Goal: Navigation & Orientation: Find specific page/section

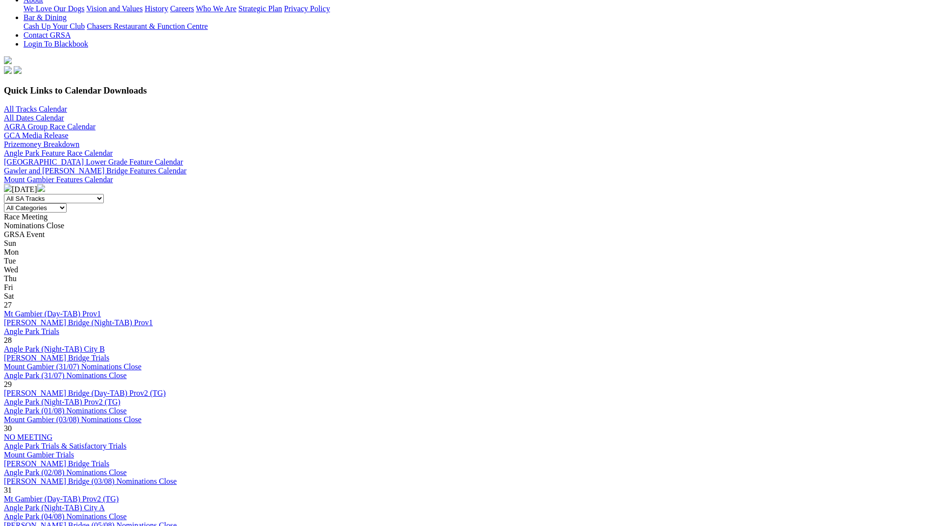
scroll to position [147, 0]
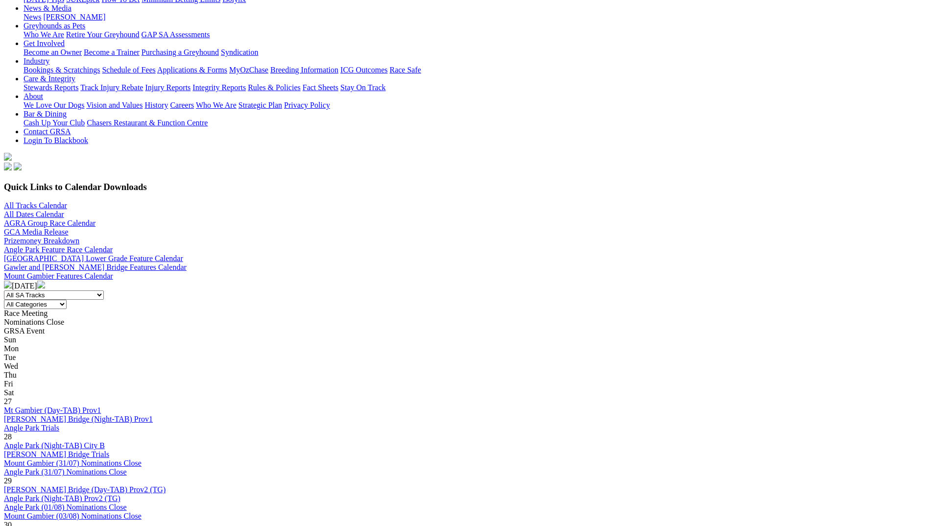
click at [45, 281] on img at bounding box center [41, 285] width 8 height 8
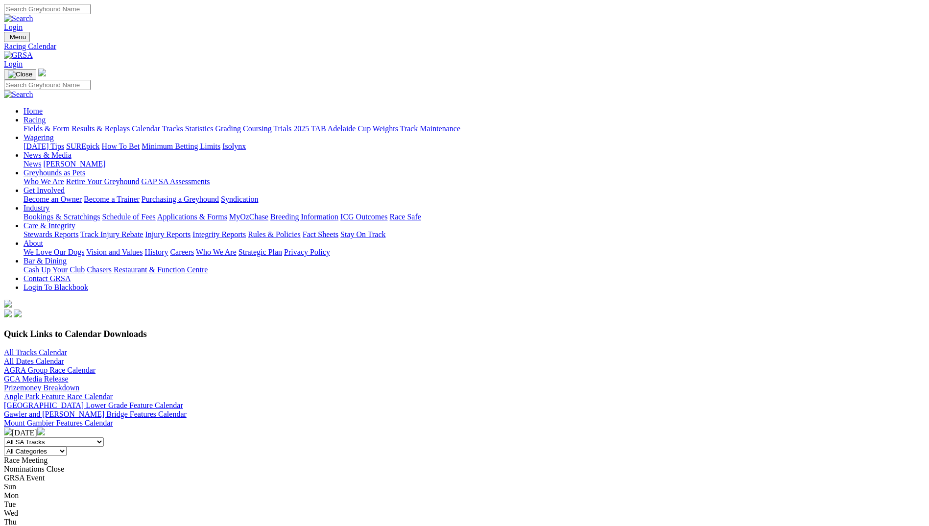
click at [12, 427] on img at bounding box center [8, 431] width 8 height 8
click at [33, 51] on img at bounding box center [18, 55] width 29 height 9
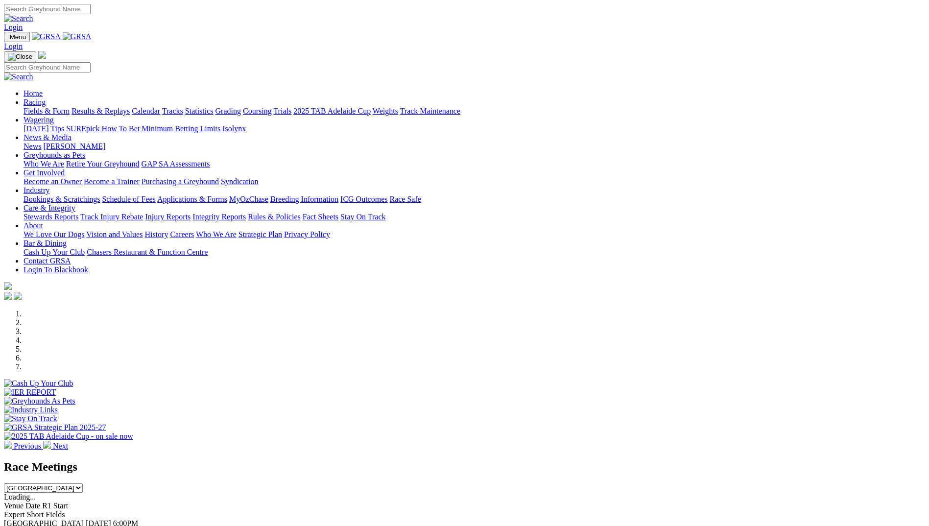
scroll to position [294, 0]
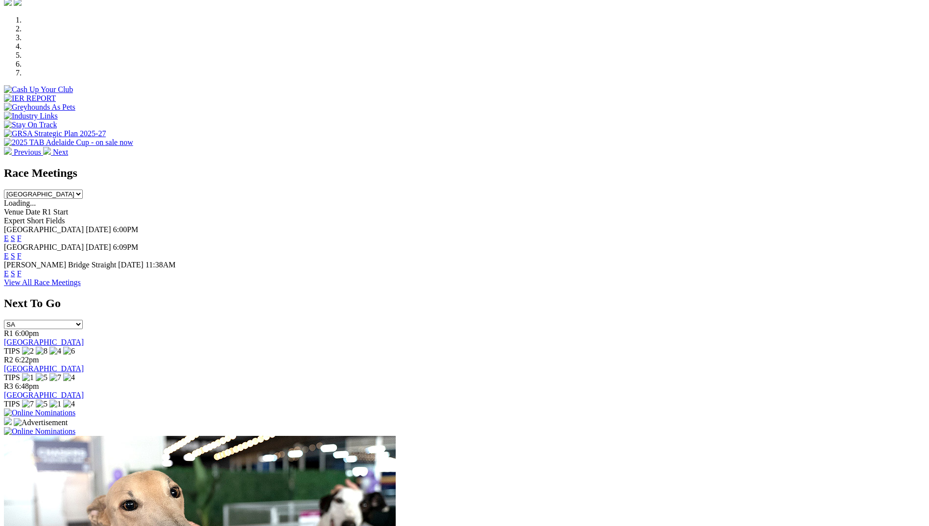
click at [75, 408] on img at bounding box center [39, 412] width 71 height 9
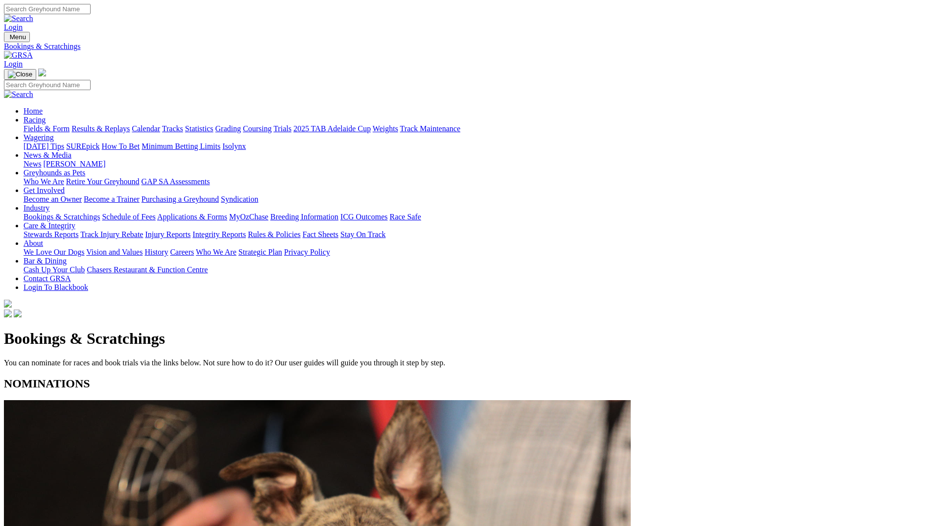
click at [33, 51] on img at bounding box center [18, 55] width 29 height 9
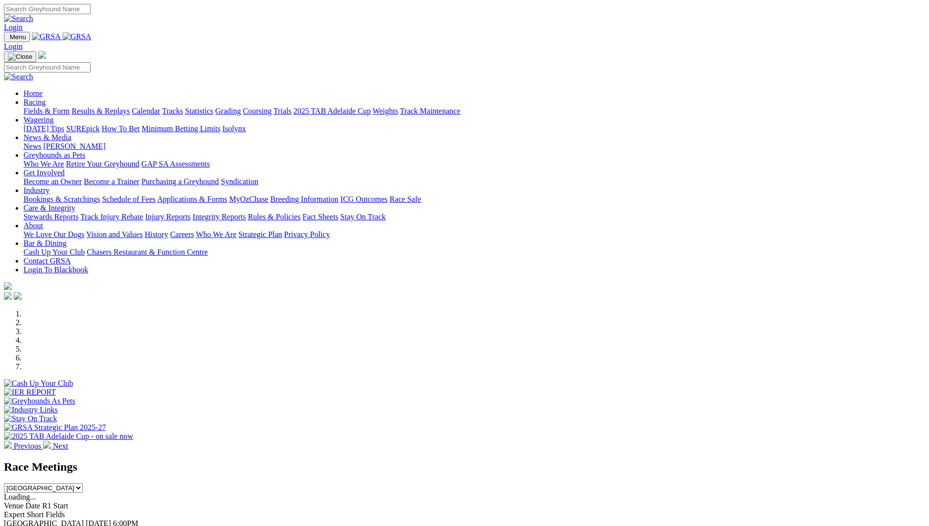
click at [46, 98] on link "Racing" at bounding box center [35, 102] width 22 height 8
click at [160, 107] on link "Calendar" at bounding box center [146, 111] width 28 height 8
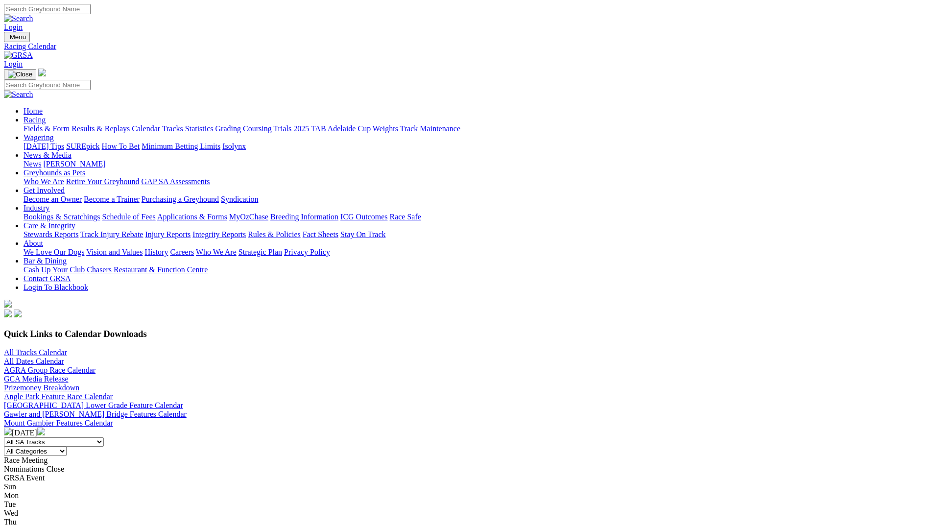
click at [113, 392] on link "Angle Park Feature Race Calendar" at bounding box center [58, 396] width 109 height 8
click at [33, 51] on img at bounding box center [18, 55] width 29 height 9
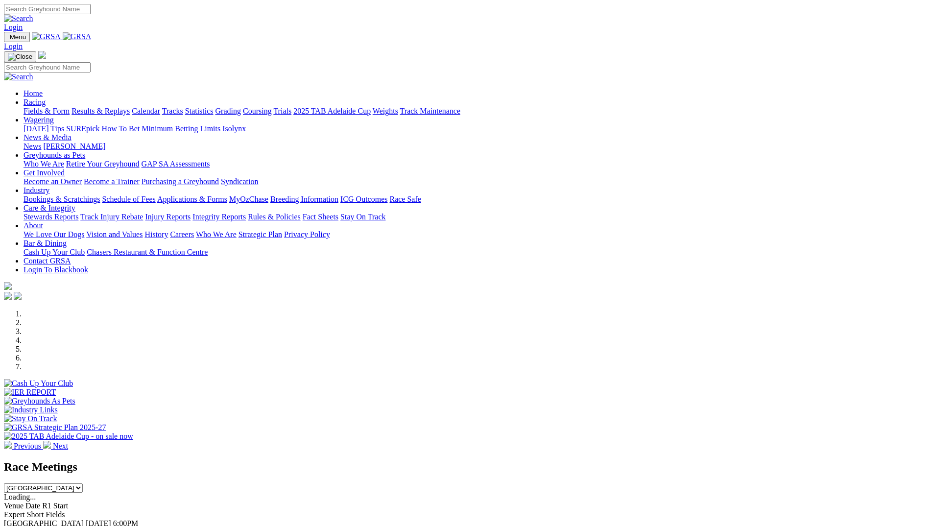
click at [46, 98] on link "Racing" at bounding box center [35, 102] width 22 height 8
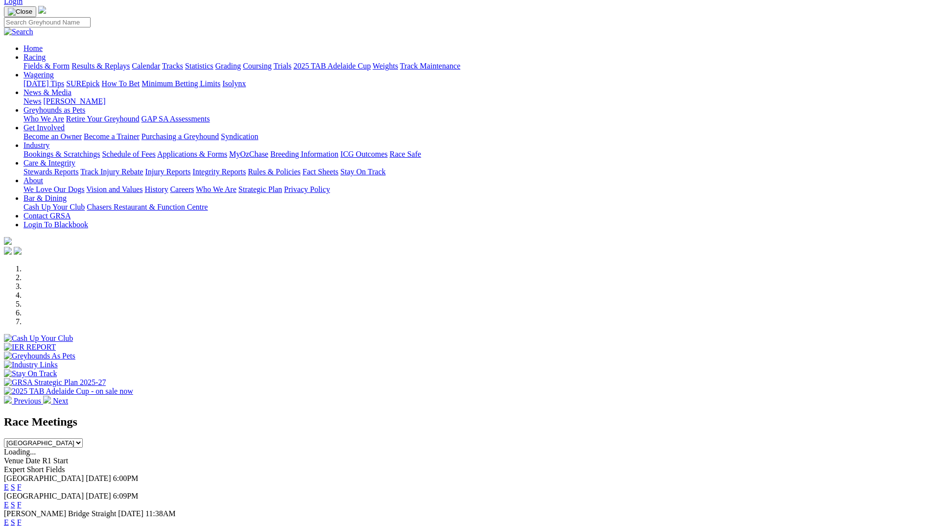
scroll to position [98, 0]
